Goal: Information Seeking & Learning: Learn about a topic

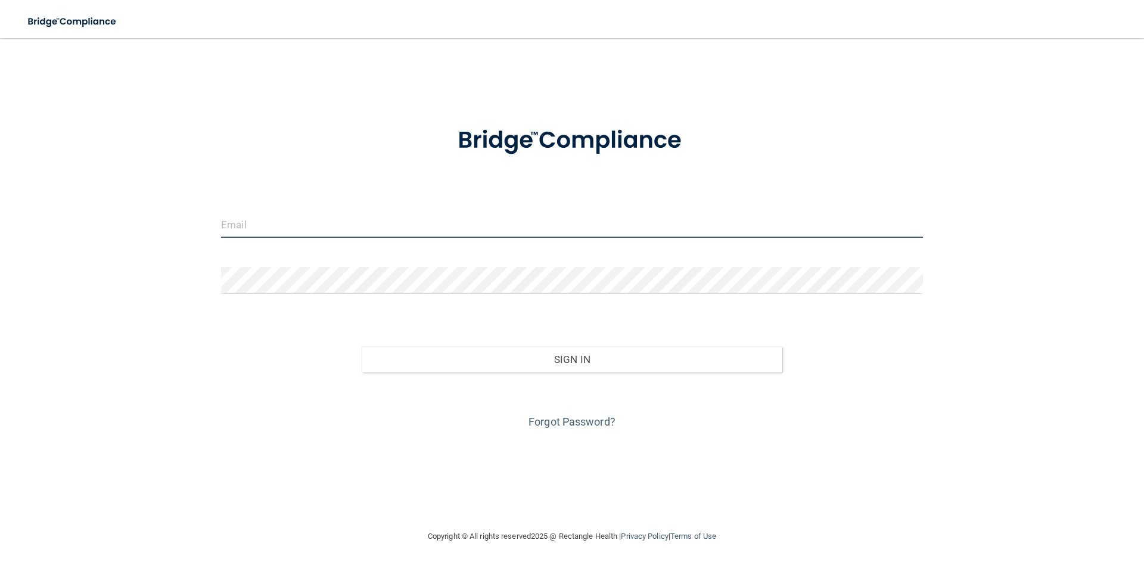
click at [268, 225] on input "email" at bounding box center [572, 224] width 702 height 27
type input "[EMAIL_ADDRESS][DOMAIN_NAME]"
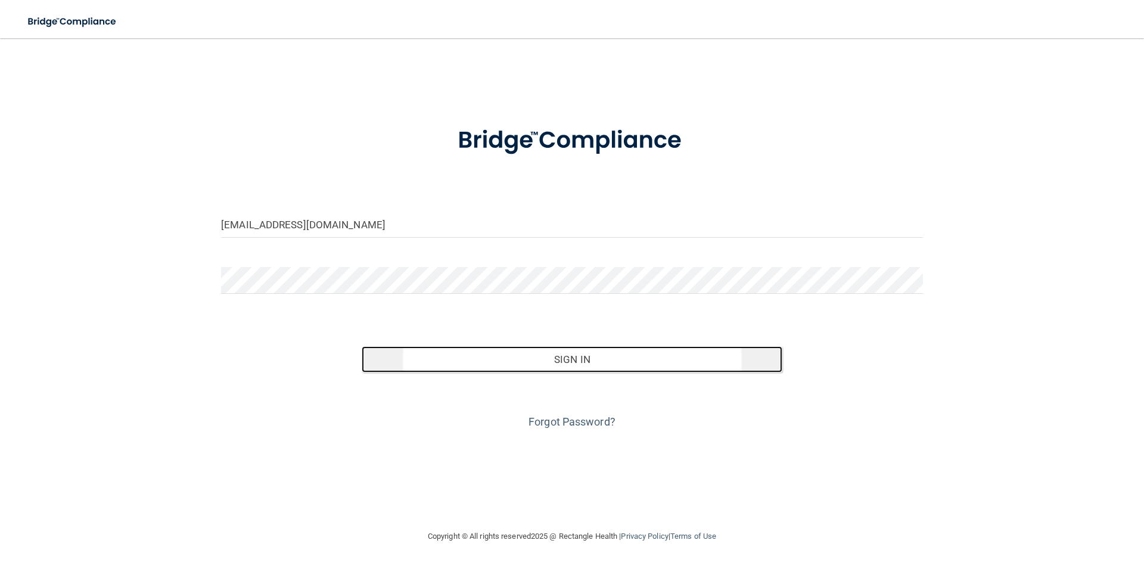
click at [551, 363] on button "Sign In" at bounding box center [572, 359] width 421 height 26
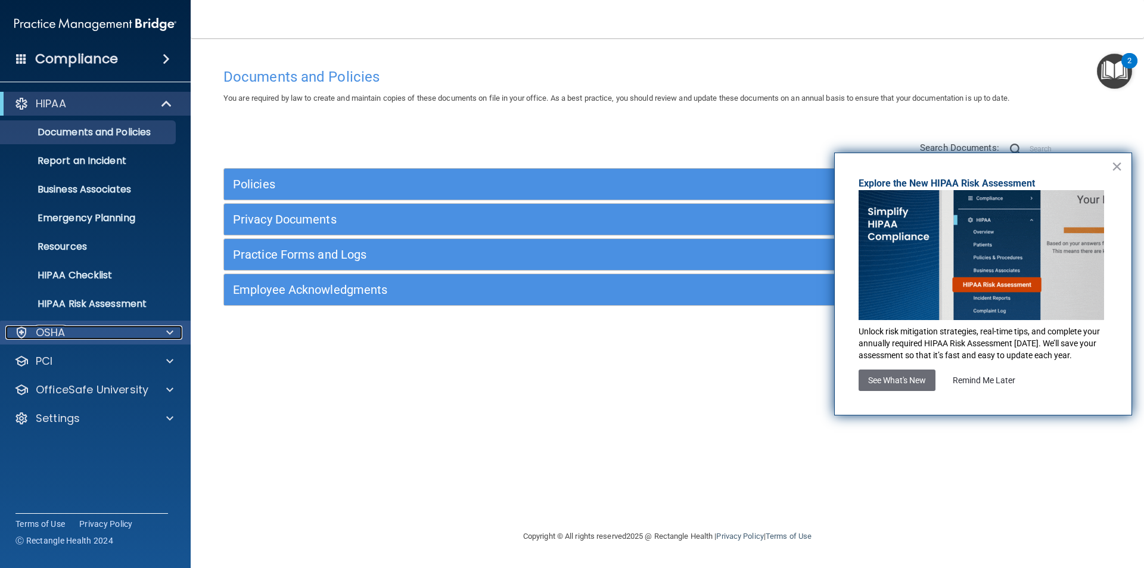
click at [62, 332] on p "OSHA" at bounding box center [51, 332] width 30 height 14
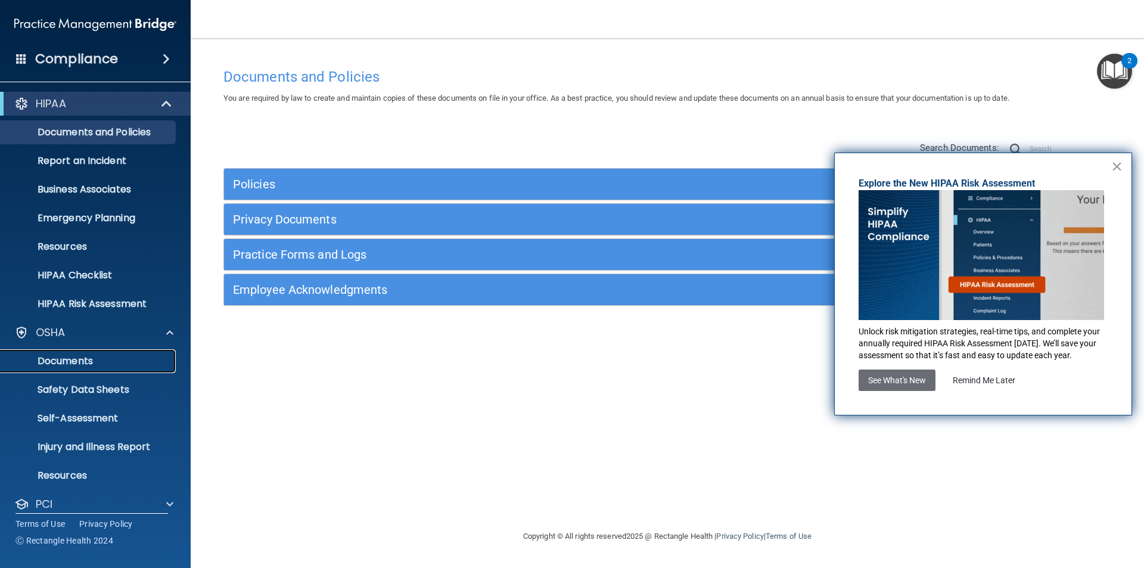
click at [63, 363] on p "Documents" at bounding box center [89, 361] width 163 height 12
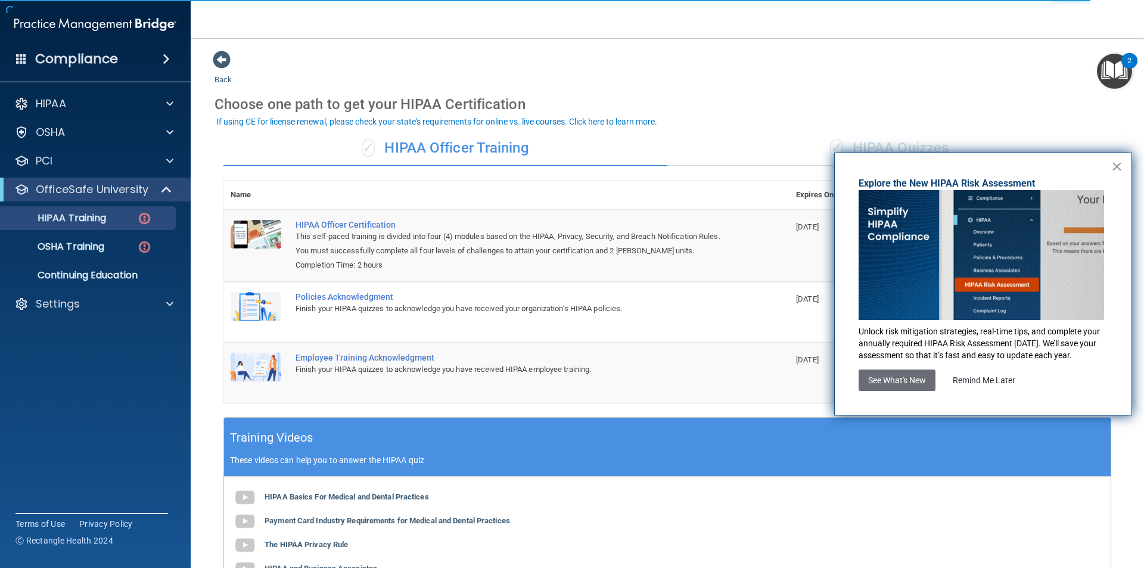
click at [1114, 164] on button "×" at bounding box center [1116, 166] width 11 height 19
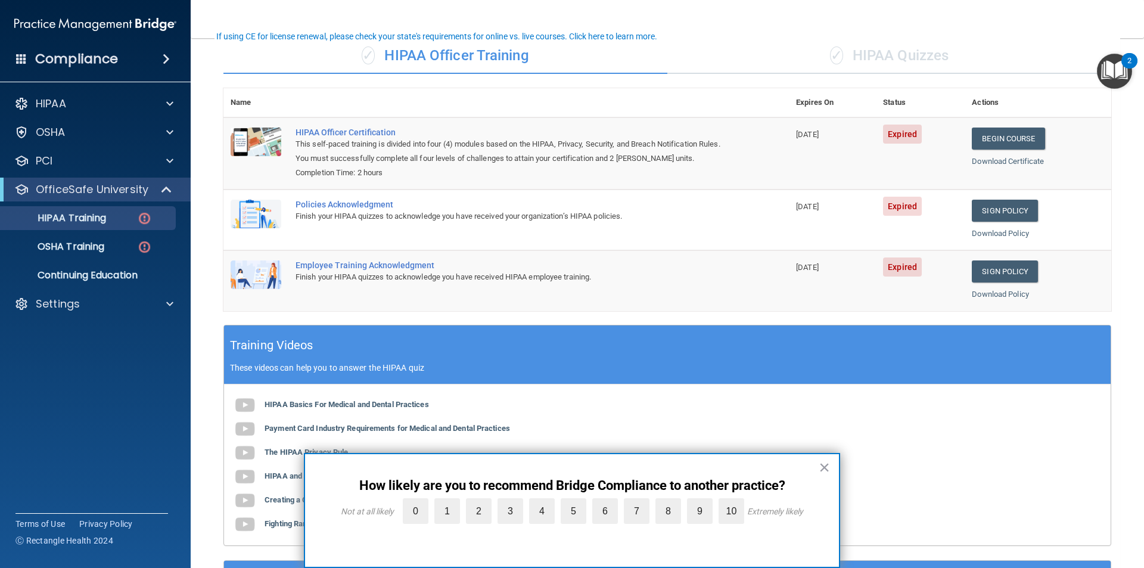
scroll to position [100, 0]
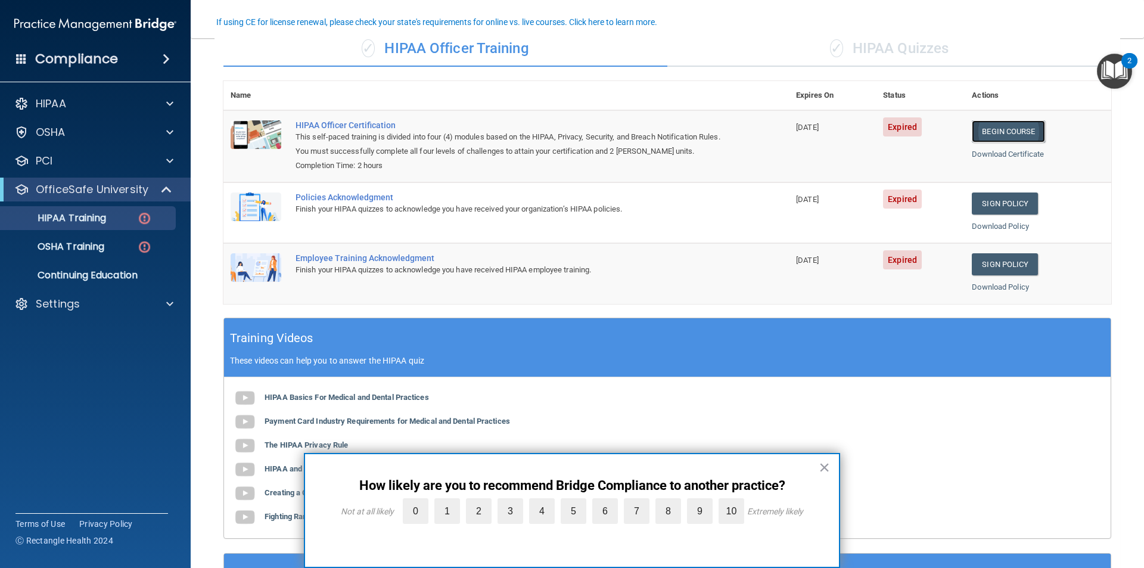
click at [1012, 132] on link "Begin Course" at bounding box center [1008, 131] width 73 height 22
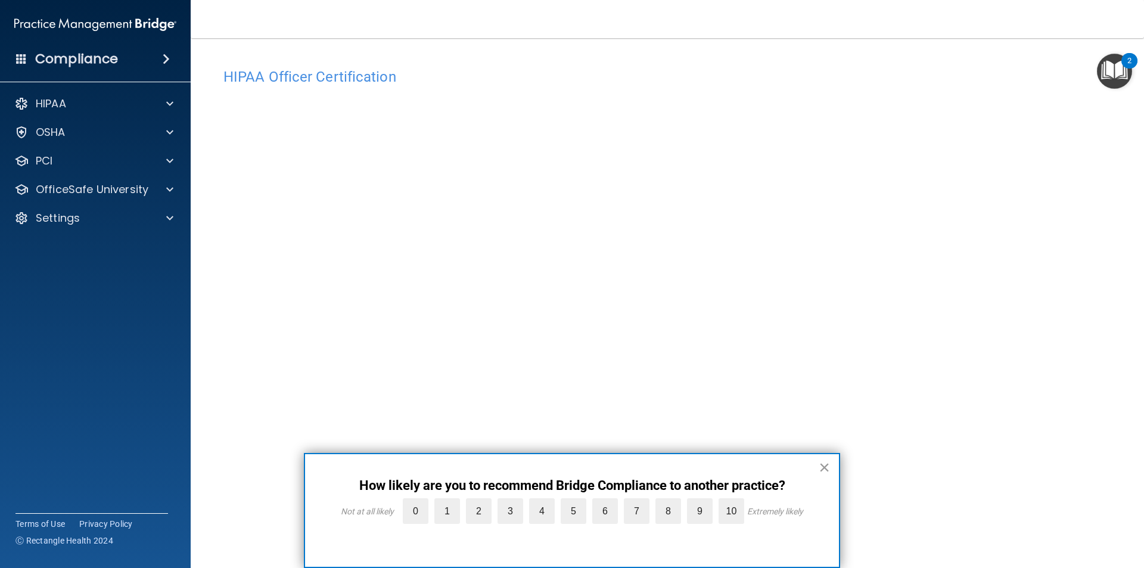
click at [826, 466] on button "×" at bounding box center [824, 467] width 11 height 19
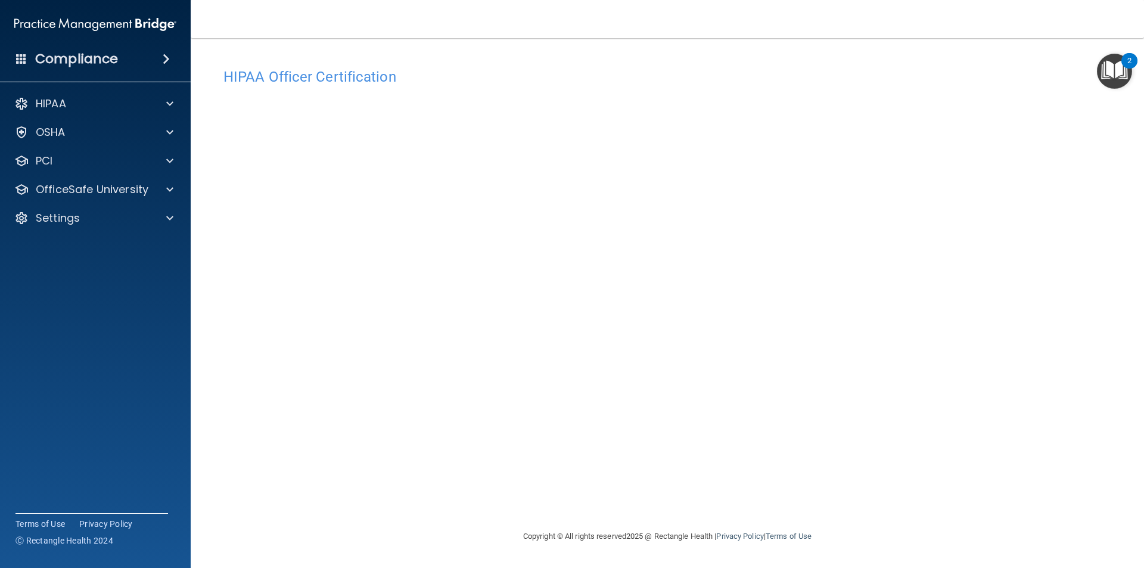
click at [493, 510] on div "HIPAA Officer Certification This course doesn’t expire until 02/26/2025. Are yo…" at bounding box center [668, 295] width 906 height 467
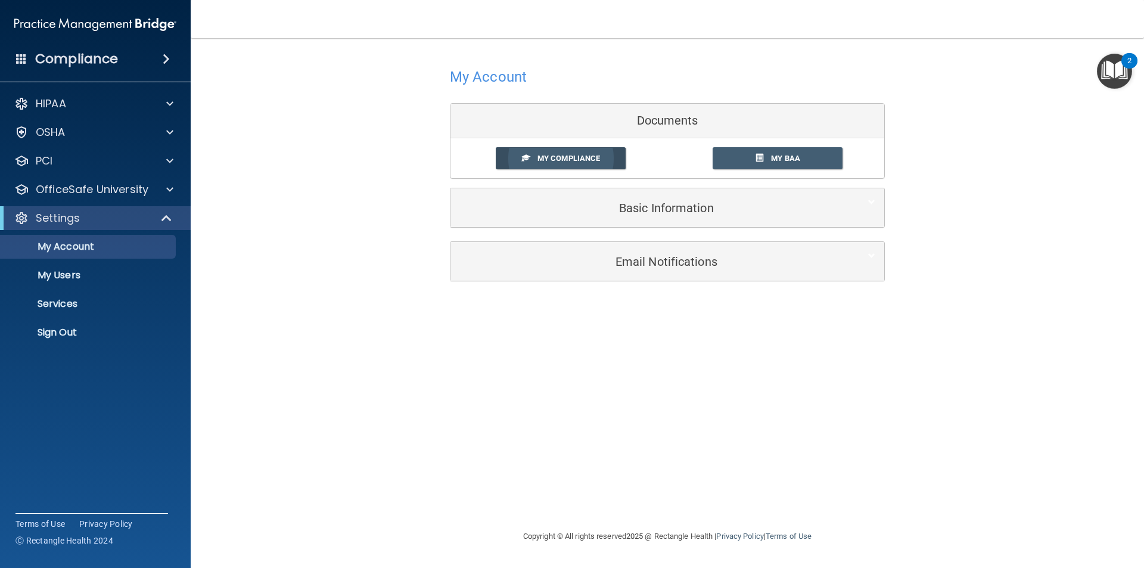
click at [567, 154] on span "My Compliance" at bounding box center [568, 158] width 63 height 9
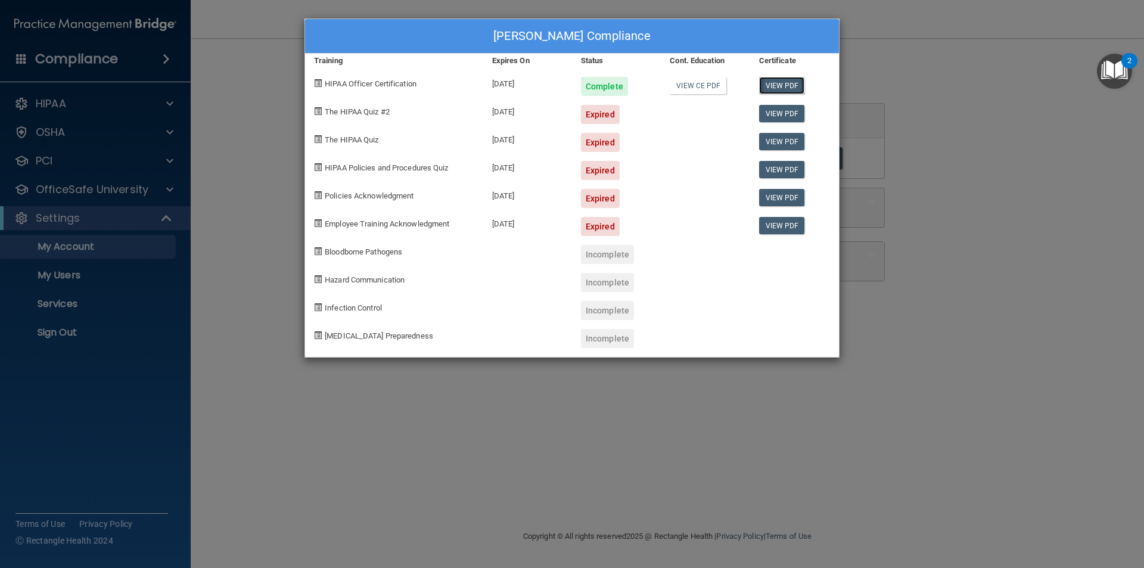
click at [780, 86] on link "View PDF" at bounding box center [782, 85] width 46 height 17
